Goal: Information Seeking & Learning: Check status

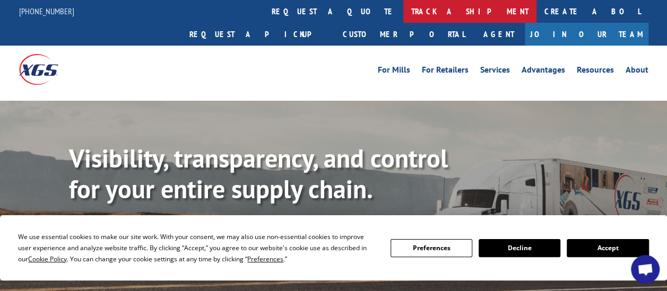
click at [403, 19] on link "track a shipment" at bounding box center [469, 11] width 133 height 23
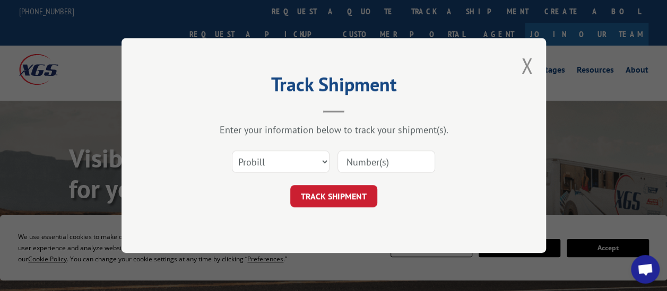
click at [349, 169] on input at bounding box center [386, 162] width 98 height 22
type input "17469758"
click at [332, 191] on button "TRACK SHIPMENT" at bounding box center [333, 196] width 87 height 22
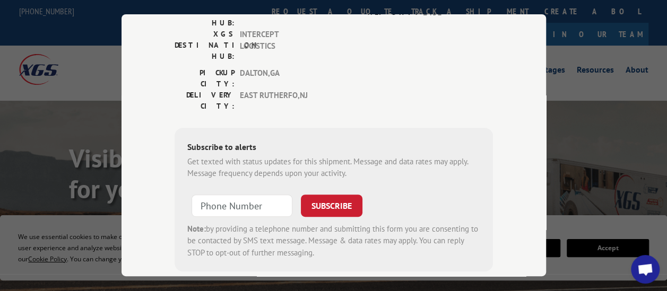
click at [476, 128] on div "Subscribe to alerts Get texted with status updates for this shipment. Message a…" at bounding box center [334, 200] width 318 height 144
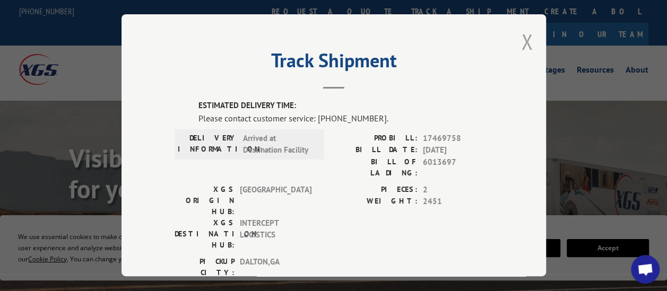
click at [528, 41] on button "Close modal" at bounding box center [527, 42] width 12 height 28
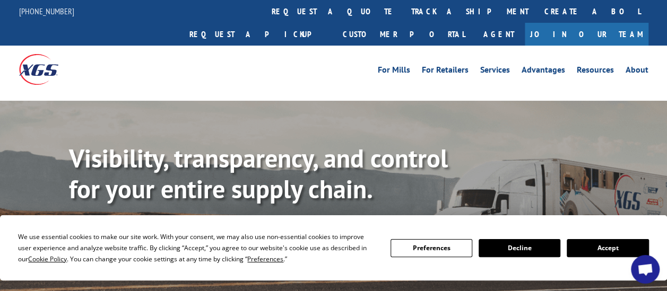
click at [403, 12] on link "track a shipment" at bounding box center [469, 11] width 133 height 23
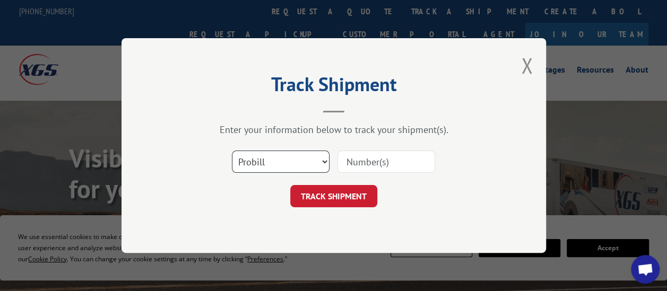
click at [301, 167] on select "Select category... Probill BOL PO" at bounding box center [281, 162] width 98 height 22
select select "bol"
click at [232, 151] on select "Select category... Probill BOL PO" at bounding box center [281, 162] width 98 height 22
click at [359, 170] on input at bounding box center [386, 162] width 98 height 22
type input "17469758"
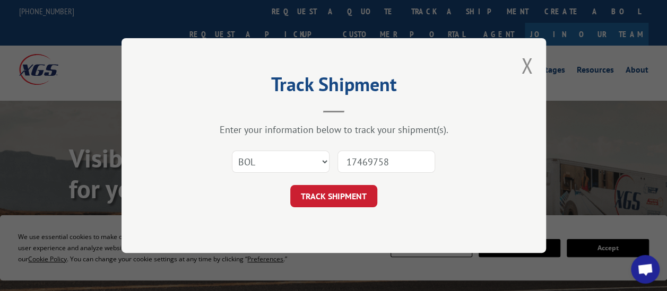
click at [398, 164] on input "17469758" at bounding box center [386, 162] width 98 height 22
drag, startPoint x: 402, startPoint y: 172, endPoint x: 383, endPoint y: 163, distance: 20.9
click at [388, 165] on input "17469758" at bounding box center [386, 162] width 98 height 22
drag, startPoint x: 393, startPoint y: 161, endPoint x: 106, endPoint y: 91, distance: 295.0
click at [93, 91] on div "Track Shipment Enter your information below to track your shipment(s). Select c…" at bounding box center [333, 145] width 667 height 291
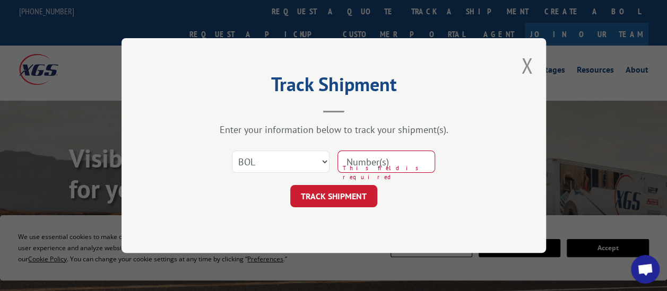
click at [379, 158] on input at bounding box center [386, 162] width 98 height 22
type input "5103165"
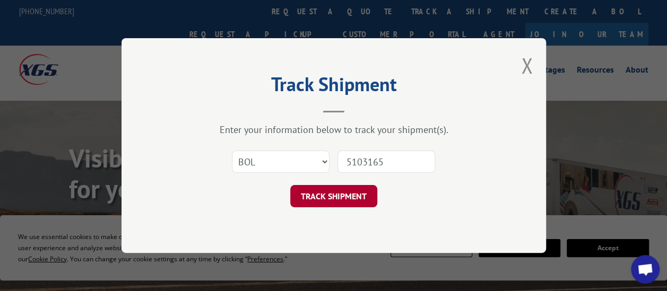
click at [356, 192] on button "TRACK SHIPMENT" at bounding box center [333, 196] width 87 height 22
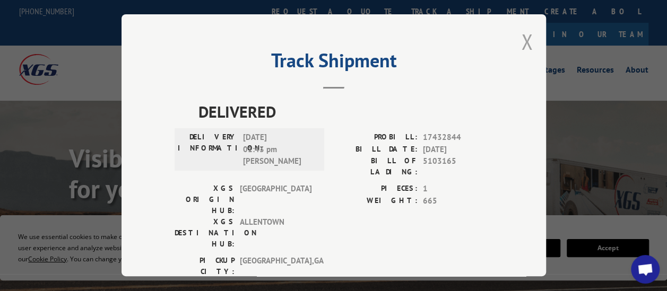
click at [522, 40] on button "Close modal" at bounding box center [527, 42] width 12 height 28
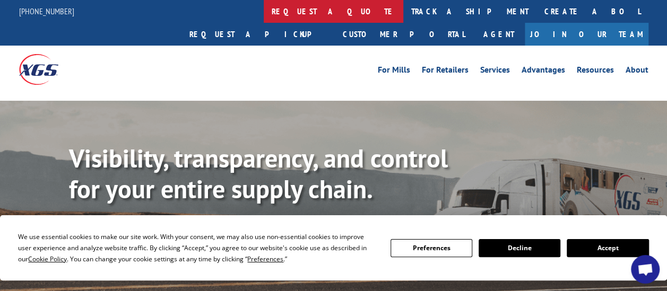
click at [264, 9] on link "request a quote" at bounding box center [334, 11] width 140 height 23
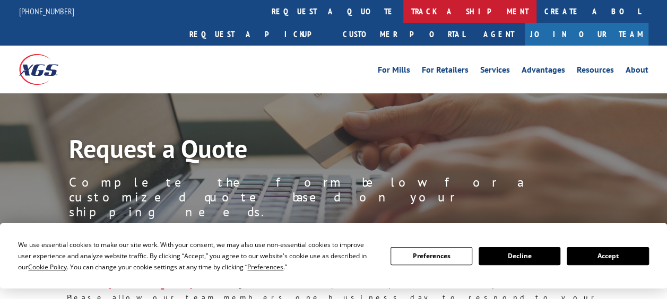
click at [403, 11] on link "track a shipment" at bounding box center [469, 11] width 133 height 23
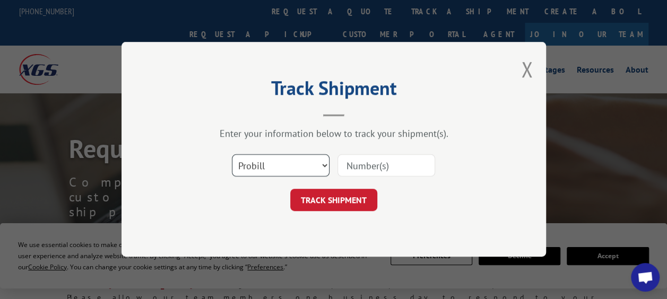
click at [318, 169] on select "Select category... Probill BOL PO" at bounding box center [281, 166] width 98 height 22
select select "bol"
click at [232, 155] on select "Select category... Probill BOL PO" at bounding box center [281, 166] width 98 height 22
click at [368, 175] on input at bounding box center [386, 166] width 98 height 22
type input "451914"
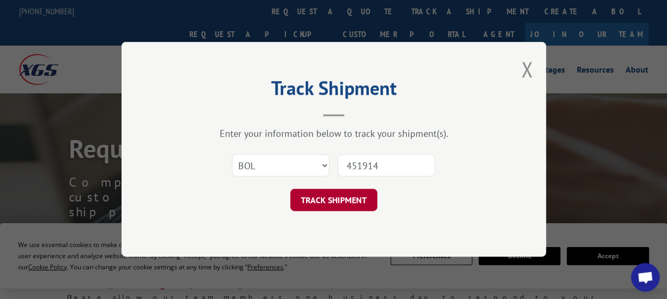
click at [351, 194] on button "TRACK SHIPMENT" at bounding box center [333, 200] width 87 height 22
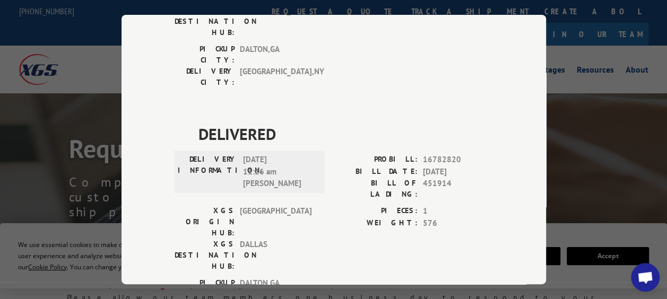
scroll to position [265, 0]
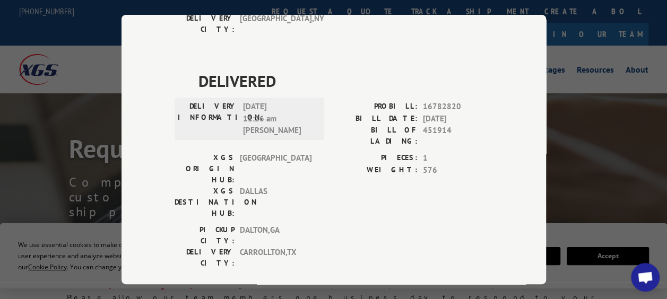
click at [637, 140] on div "Track Shipment DELIVERED DELIVERY INFORMATION: PROBILL: 8904637 BILL DATE: [DAT…" at bounding box center [333, 149] width 667 height 299
